Goal: Register for event/course

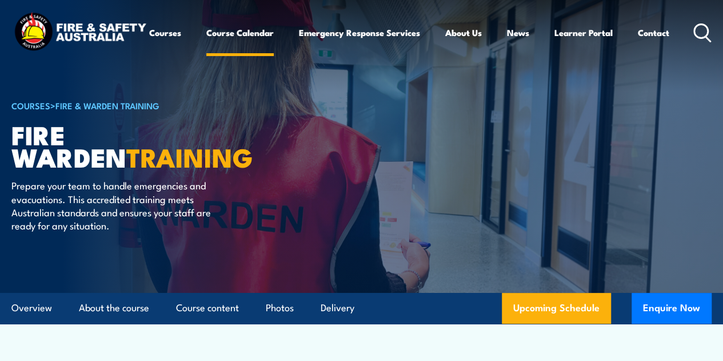
click at [206, 46] on link "Course Calendar" at bounding box center [239, 32] width 67 height 27
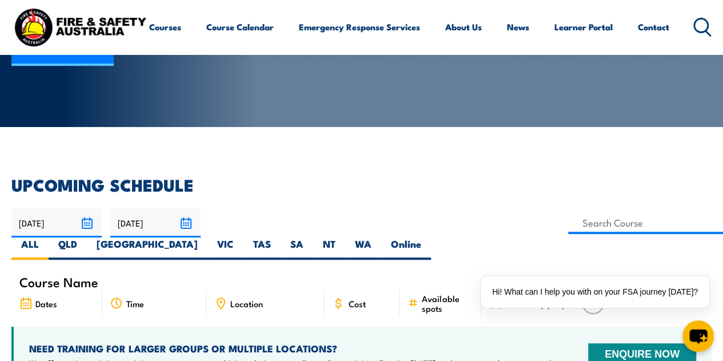
scroll to position [172, 0]
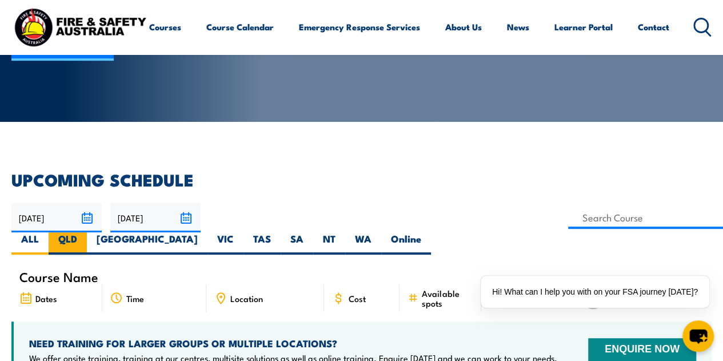
click at [87, 232] on label "QLD" at bounding box center [68, 243] width 38 height 22
click at [85, 232] on input "QLD" at bounding box center [80, 235] width 7 height 7
radio input "true"
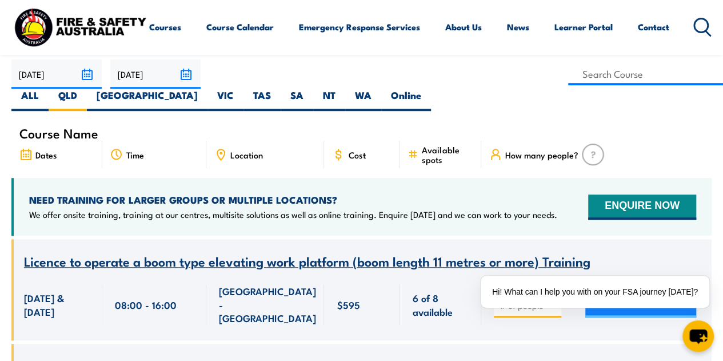
scroll to position [286, 0]
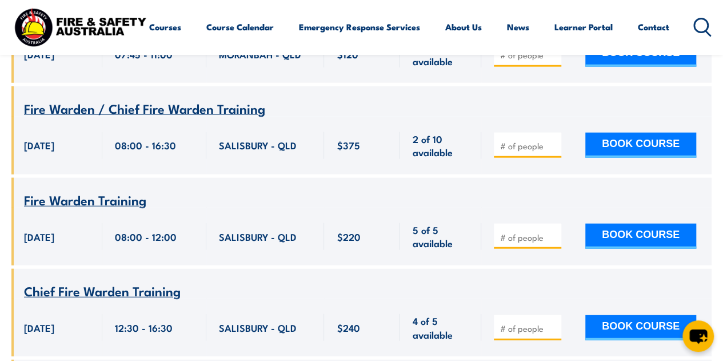
scroll to position [1315, 0]
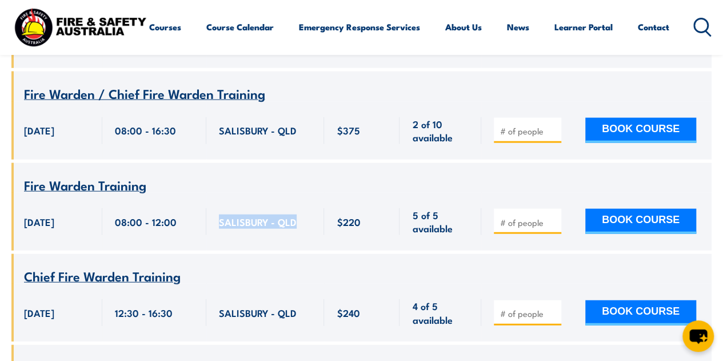
drag, startPoint x: 297, startPoint y: 192, endPoint x: 215, endPoint y: 193, distance: 81.8
click at [215, 193] on div "SALISBURY - QLD" at bounding box center [265, 222] width 118 height 58
copy span "SALISBURY - QLD"
